Goal: Information Seeking & Learning: Find specific fact

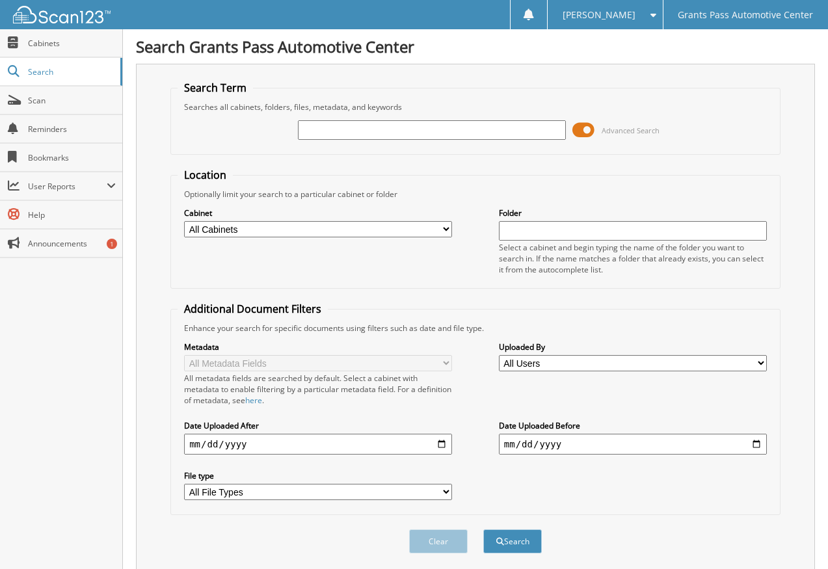
click at [427, 135] on input "text" at bounding box center [432, 130] width 268 height 20
type input "80454"
click at [500, 543] on span "submit" at bounding box center [500, 542] width 8 height 8
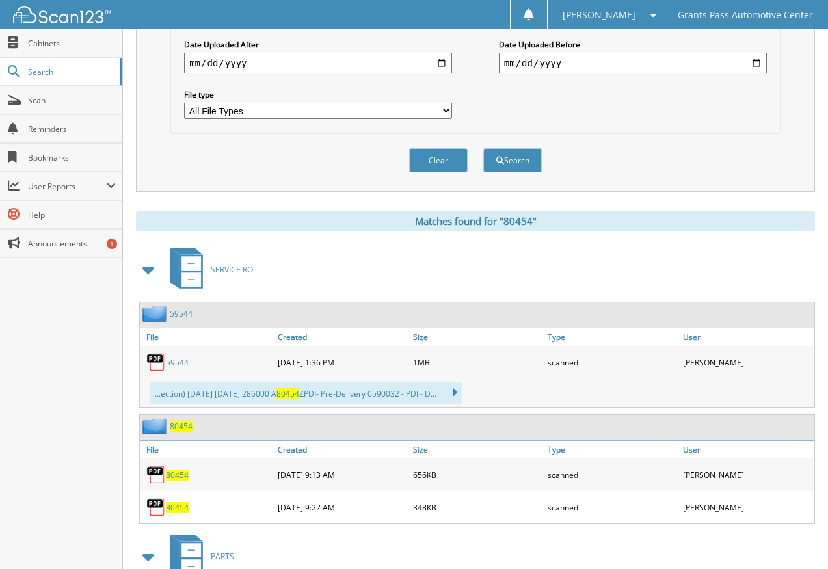
scroll to position [455, 0]
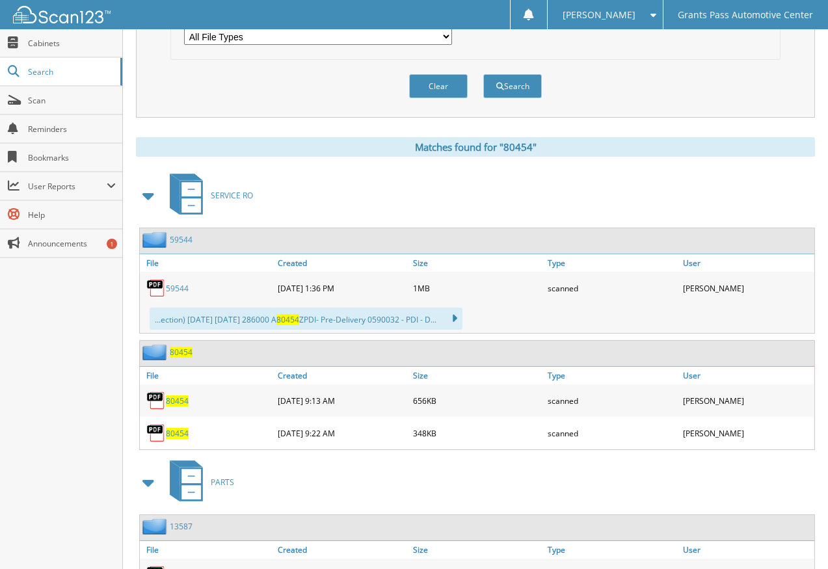
click at [174, 398] on span "80454" at bounding box center [177, 401] width 23 height 11
click at [180, 427] on div "80454" at bounding box center [207, 433] width 135 height 26
click at [176, 433] on span "80454" at bounding box center [177, 433] width 23 height 11
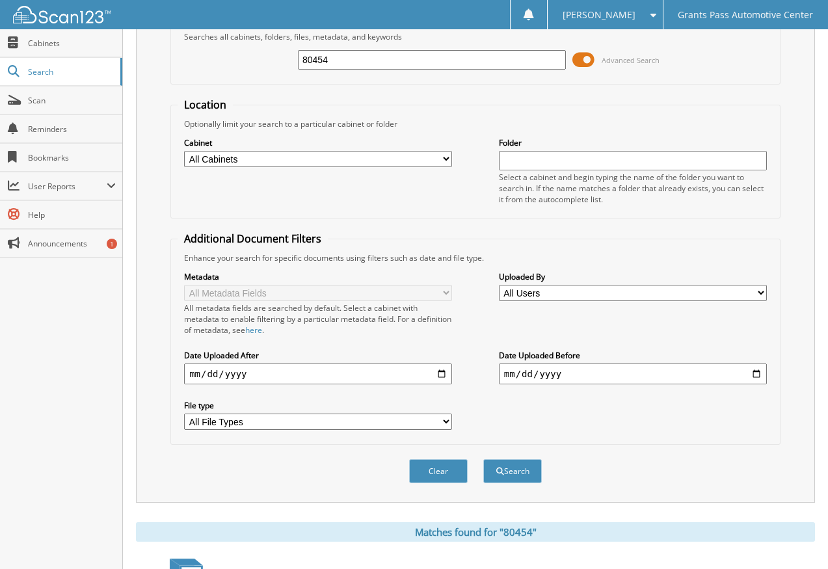
scroll to position [0, 0]
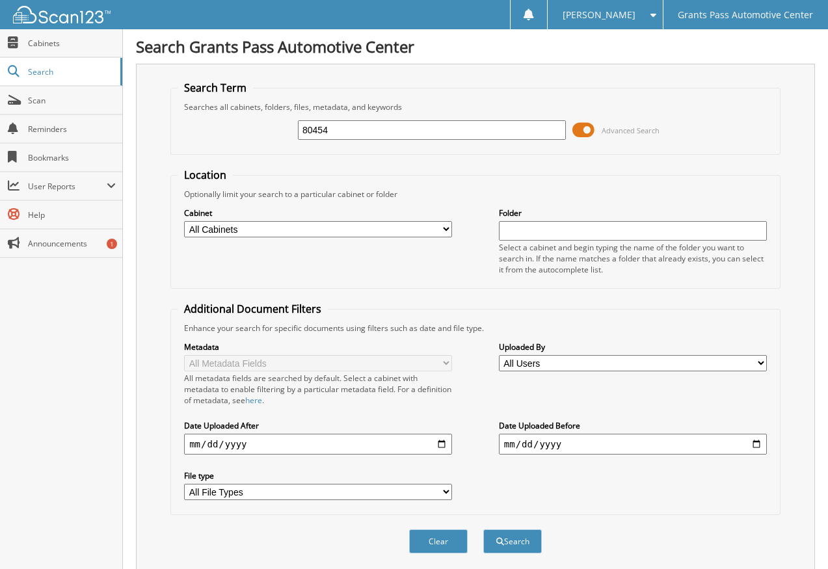
drag, startPoint x: 735, startPoint y: 153, endPoint x: 729, endPoint y: 147, distance: 8.3
click at [735, 153] on fieldset "Search Term Searches all cabinets, folders, files, metadata, and keywords 80454…" at bounding box center [475, 118] width 610 height 74
